Goal: Task Accomplishment & Management: Use online tool/utility

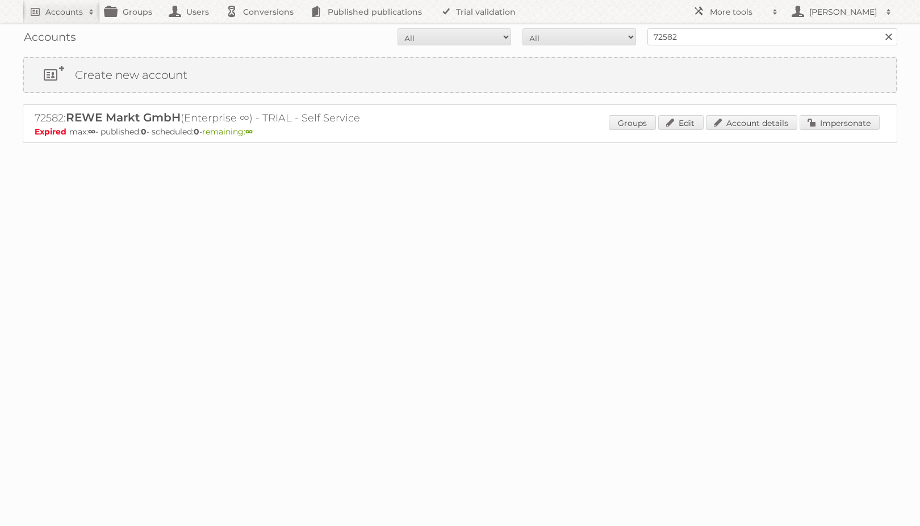
click at [792, 25] on div "Accounts All Active Expired Pending All Paid Trials Self service 72582 Search" at bounding box center [460, 37] width 875 height 28
click at [791, 40] on input "72582" at bounding box center [772, 36] width 250 height 17
type input "edeka südwest"
click at [880, 28] on input "Search" at bounding box center [888, 36] width 17 height 17
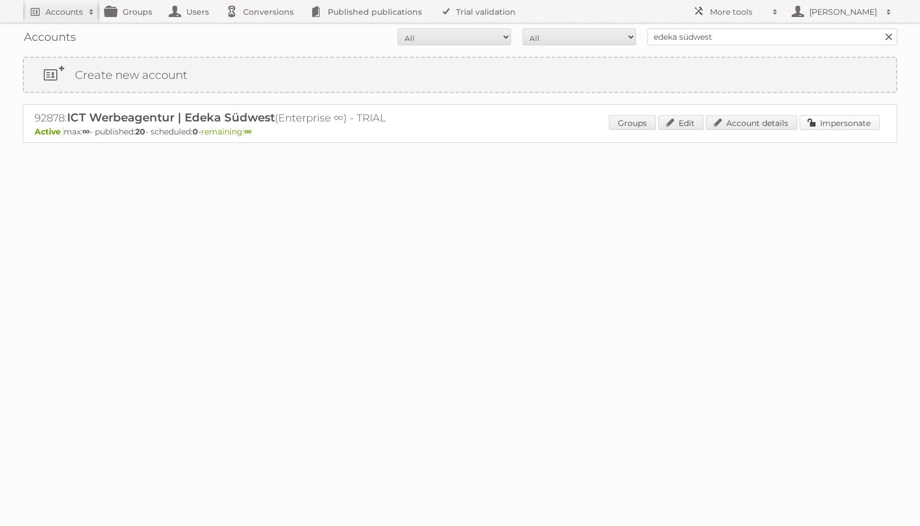
click at [822, 124] on link "Impersonate" at bounding box center [840, 122] width 80 height 15
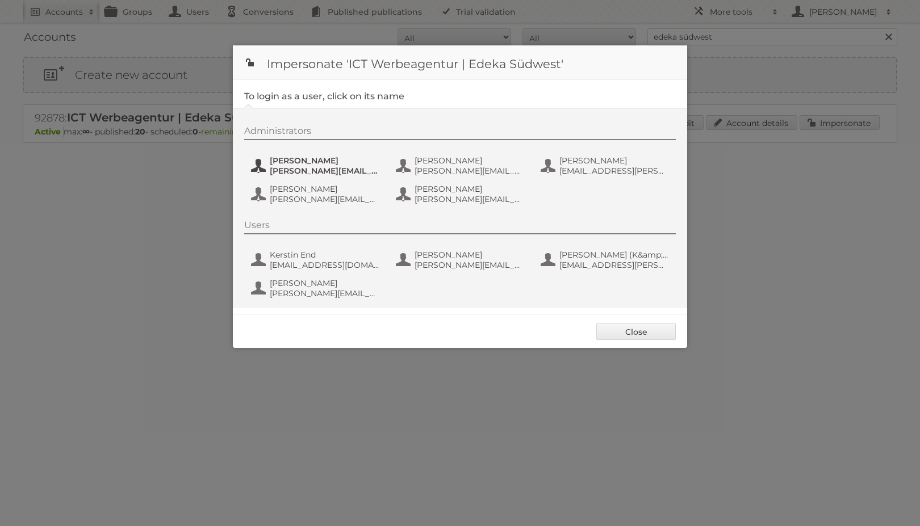
click at [287, 166] on span "benjamin.discher@ictwerbung.de" at bounding box center [325, 171] width 110 height 10
